Goal: Communication & Community: Connect with others

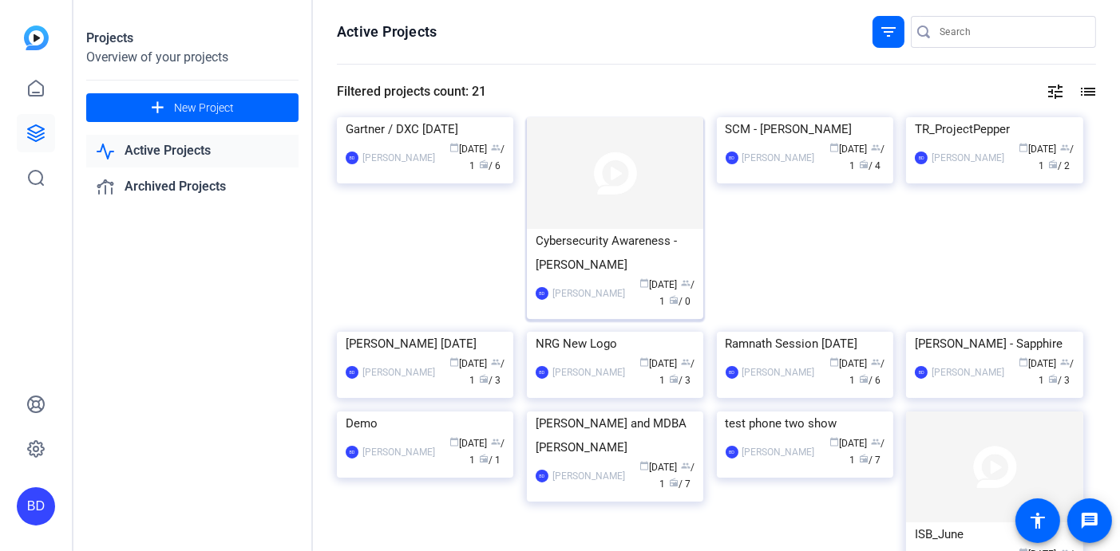
click at [603, 172] on img at bounding box center [615, 173] width 176 height 112
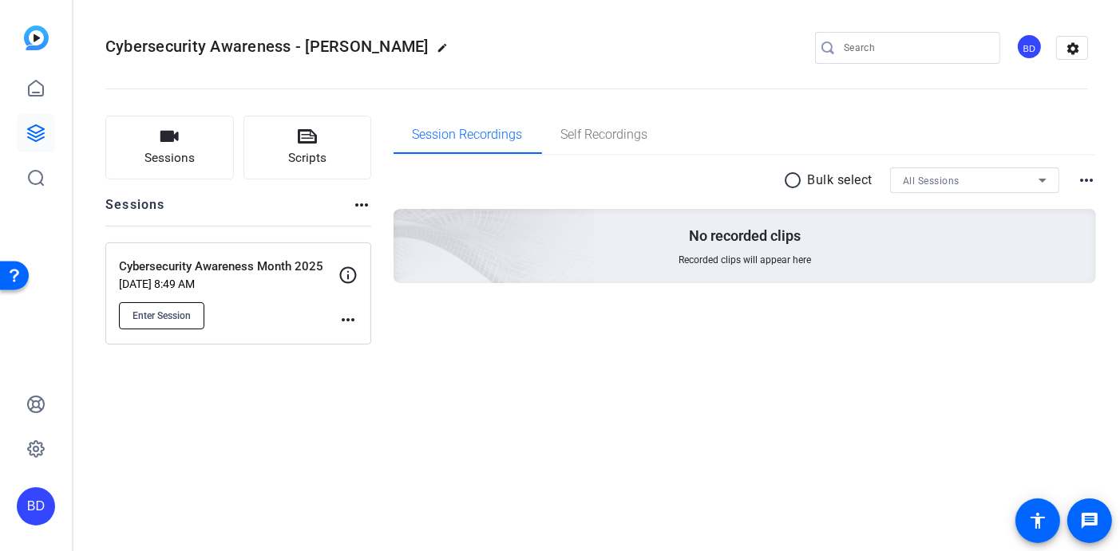
click at [173, 314] on span "Enter Session" at bounding box center [161, 316] width 58 height 13
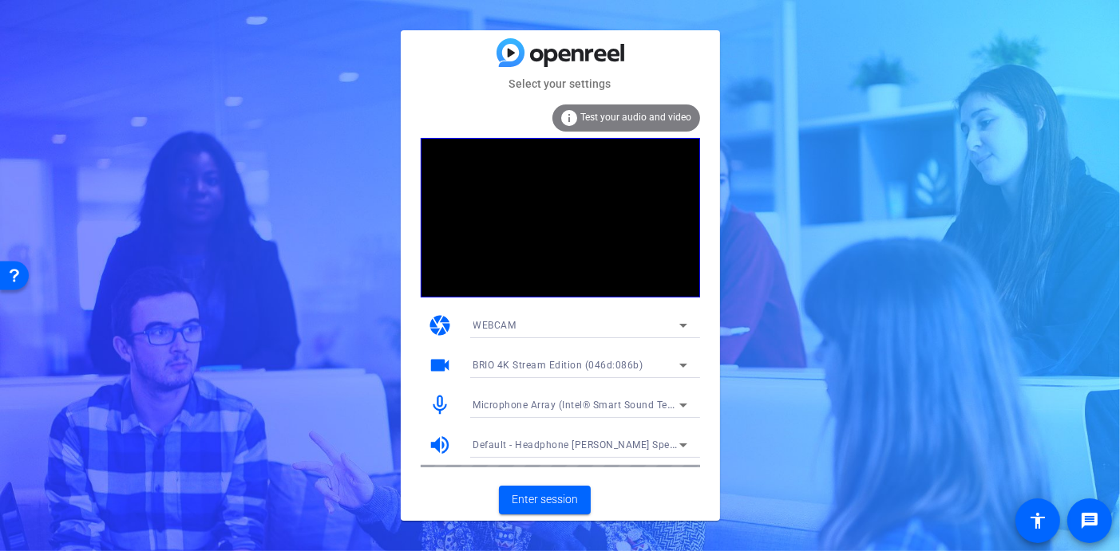
click at [637, 118] on span "Test your audio and video" at bounding box center [636, 117] width 111 height 11
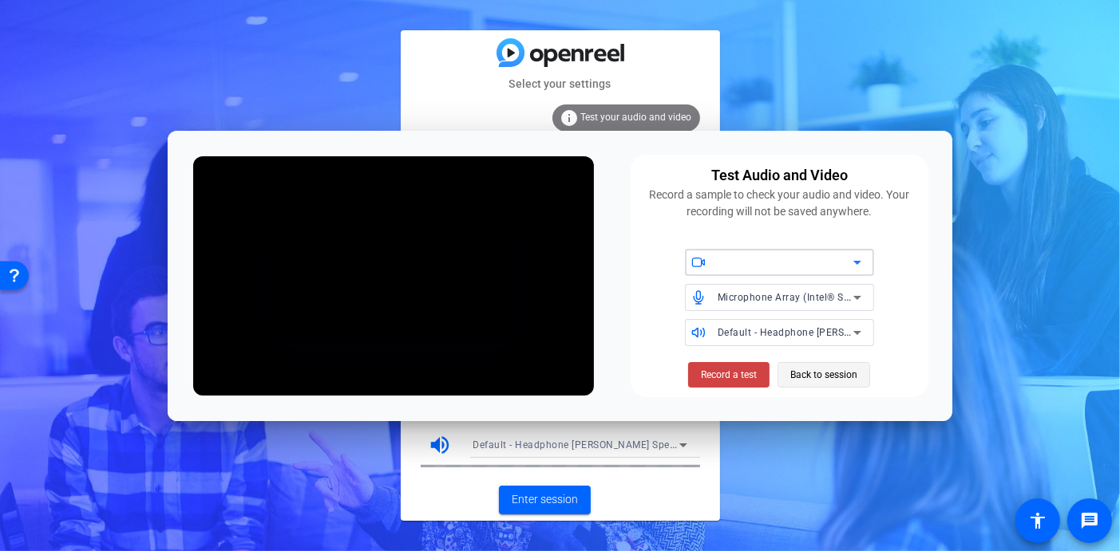
click at [820, 373] on span "Back to session" at bounding box center [823, 375] width 67 height 30
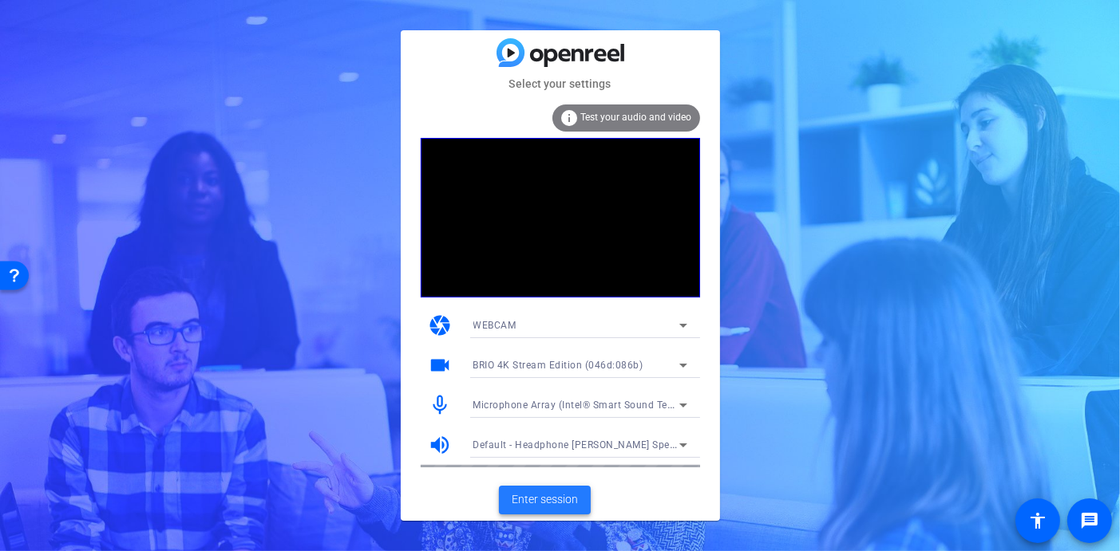
click at [538, 490] on span at bounding box center [545, 500] width 92 height 38
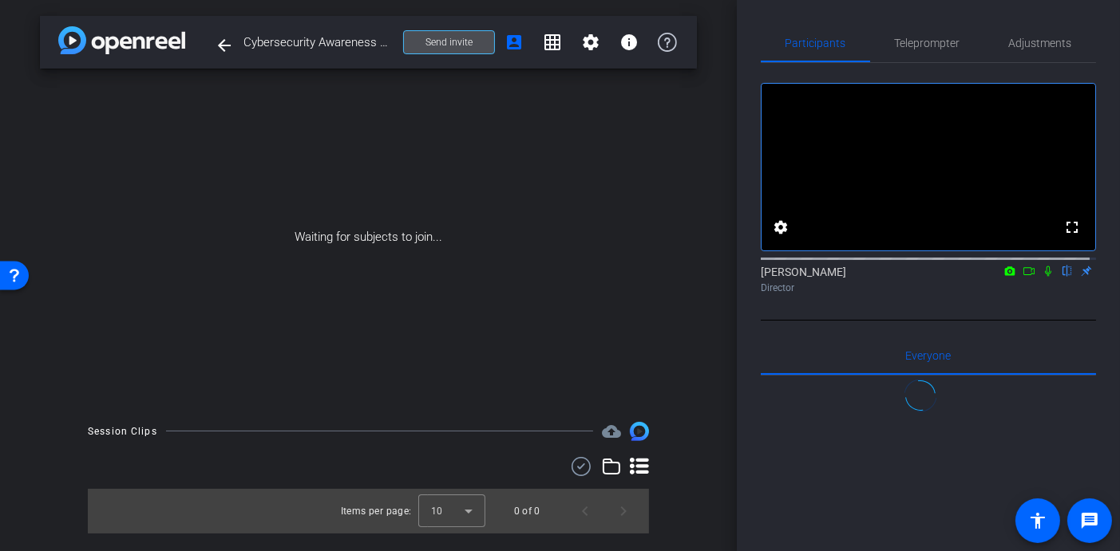
click at [464, 45] on span "Send invite" at bounding box center [448, 42] width 47 height 13
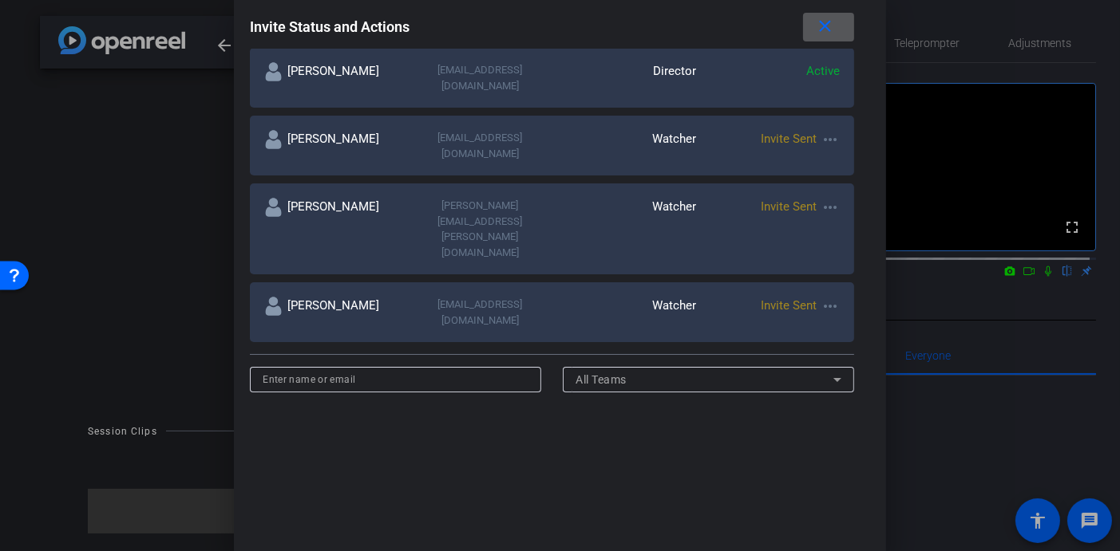
scroll to position [290, 0]
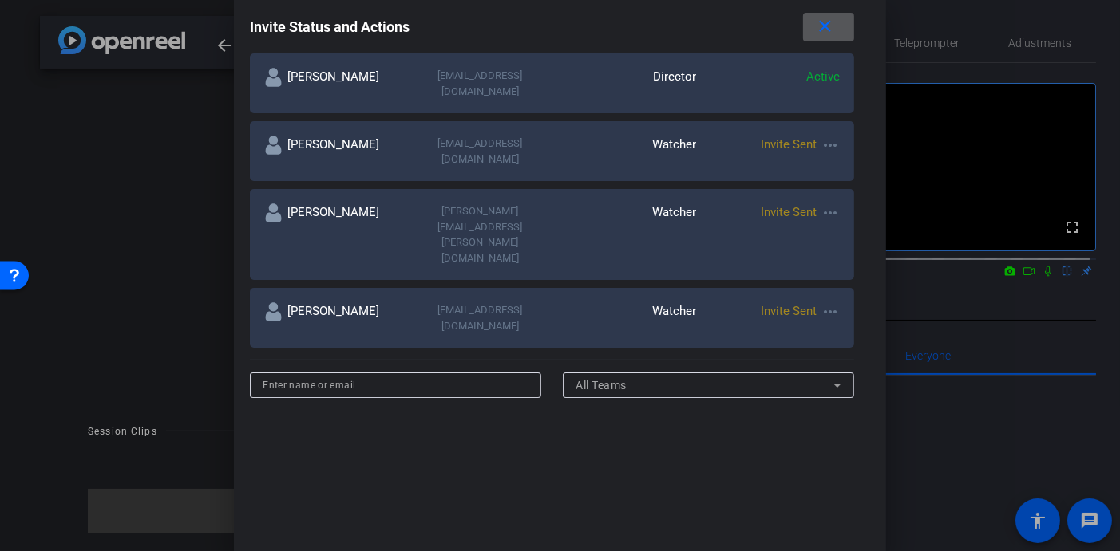
click at [827, 136] on mat-icon "more_horiz" at bounding box center [829, 145] width 19 height 19
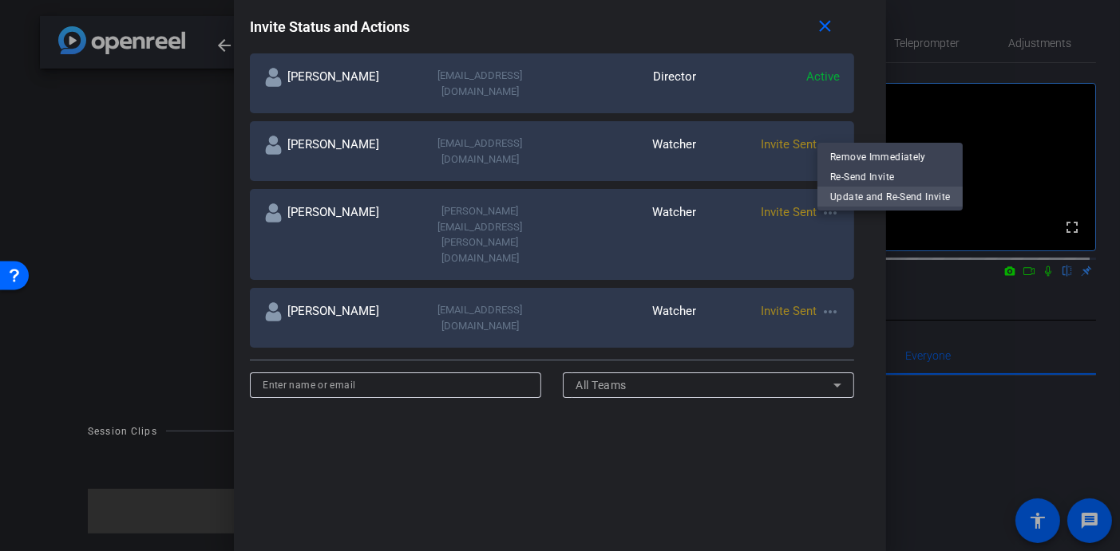
click at [839, 192] on span "Update and Re-Send Invite" at bounding box center [890, 196] width 120 height 19
type input "[PERSON_NAME]"
type input "[EMAIL_ADDRESS][DOMAIN_NAME]"
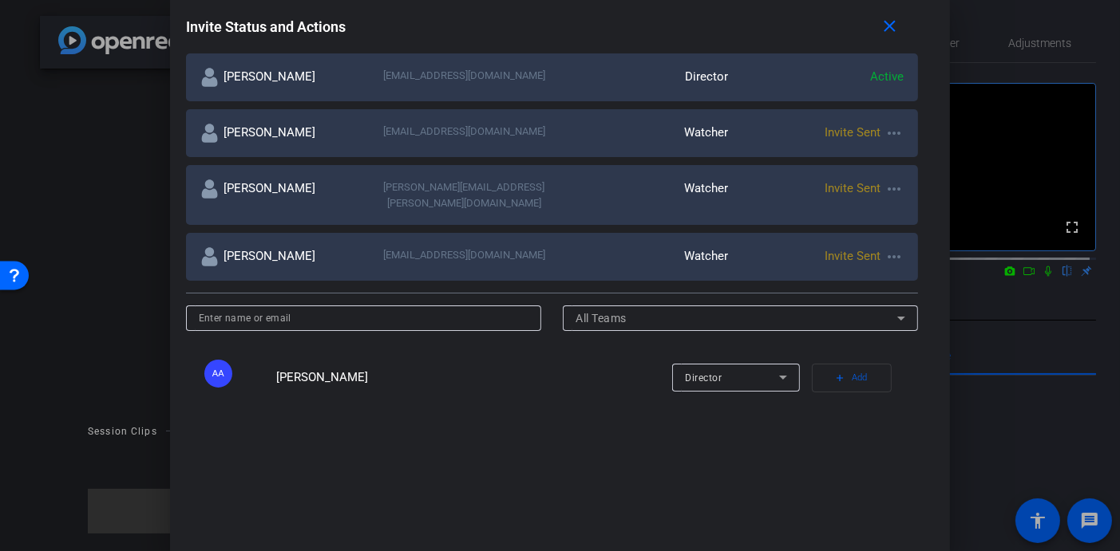
click at [888, 186] on mat-icon "more_horiz" at bounding box center [893, 189] width 19 height 19
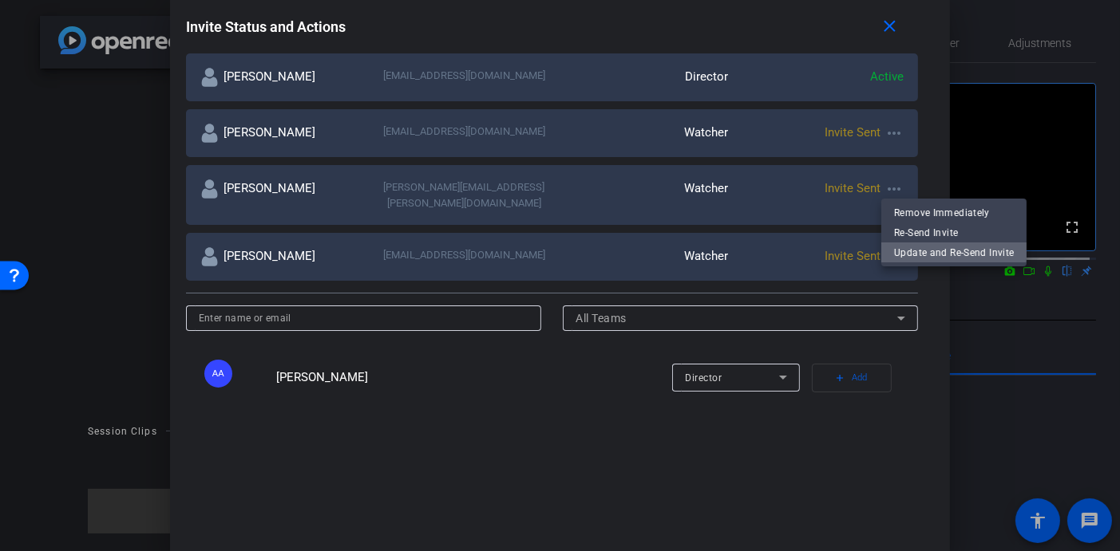
click at [891, 243] on button "Update and Re-Send Invite" at bounding box center [953, 253] width 145 height 20
type input "[PERSON_NAME]"
type input "[PERSON_NAME][EMAIL_ADDRESS][PERSON_NAME][DOMAIN_NAME]"
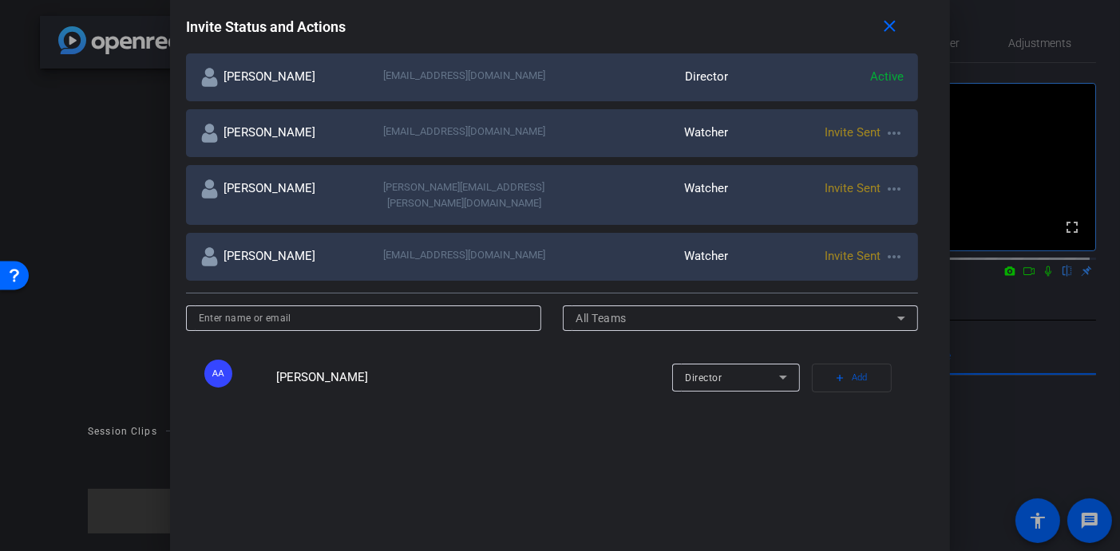
click at [893, 247] on mat-icon "more_horiz" at bounding box center [893, 256] width 19 height 19
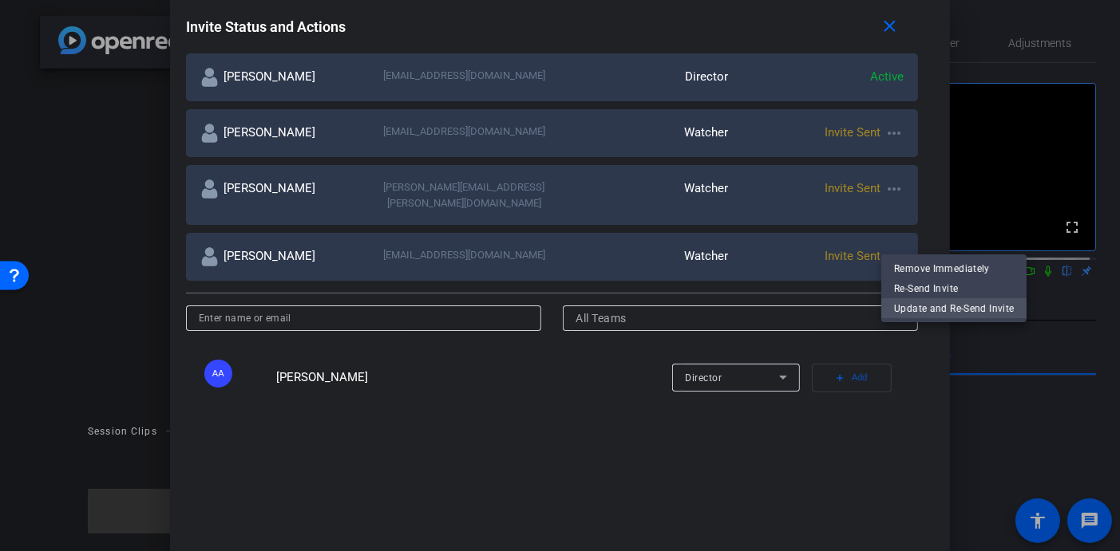
click at [928, 312] on span "Update and Re-Send Invite" at bounding box center [954, 308] width 120 height 19
type input "[PERSON_NAME]"
type input "[EMAIL_ADDRESS][DOMAIN_NAME]"
